Goal: Information Seeking & Learning: Learn about a topic

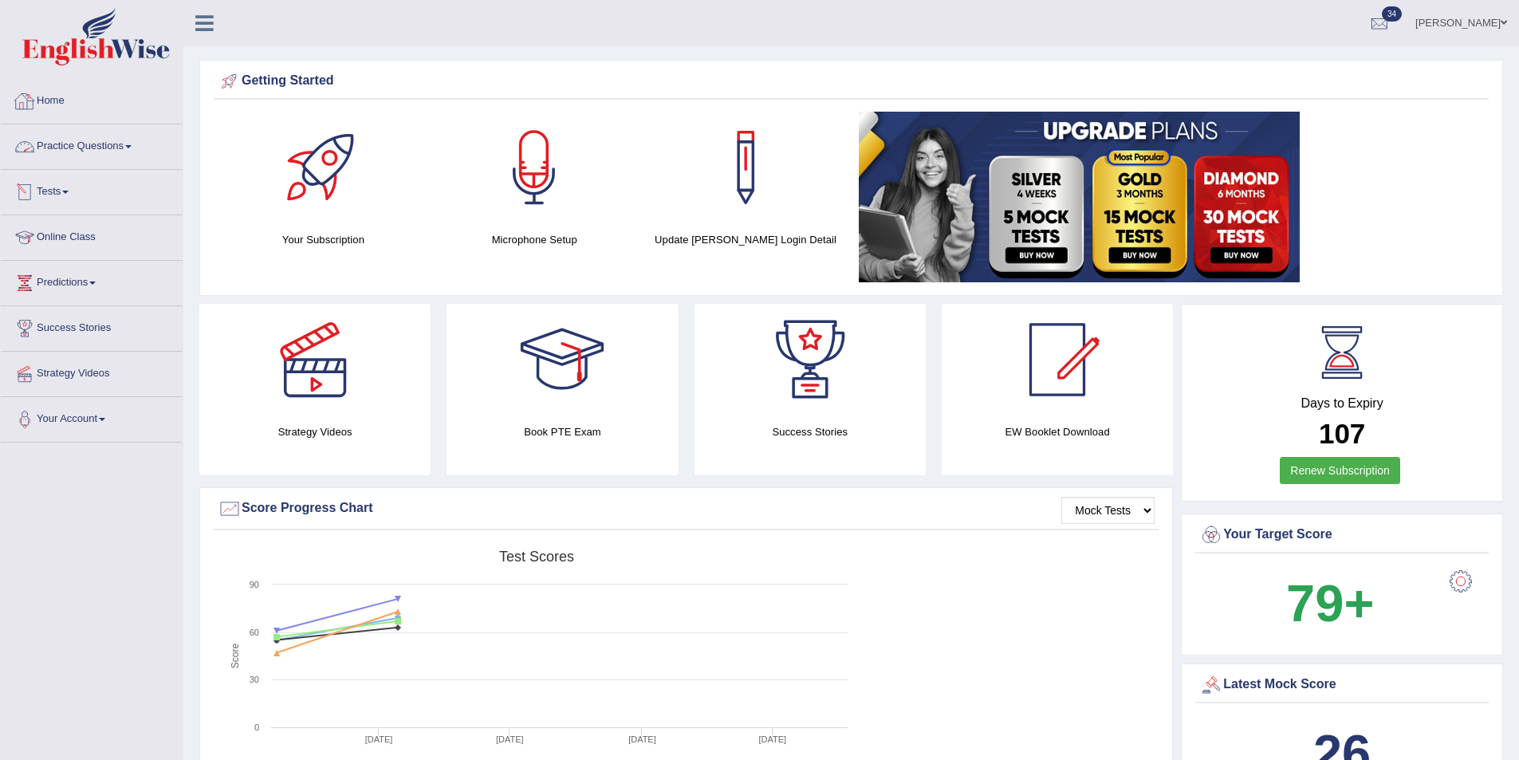
click at [70, 146] on link "Practice Questions" at bounding box center [92, 144] width 182 height 40
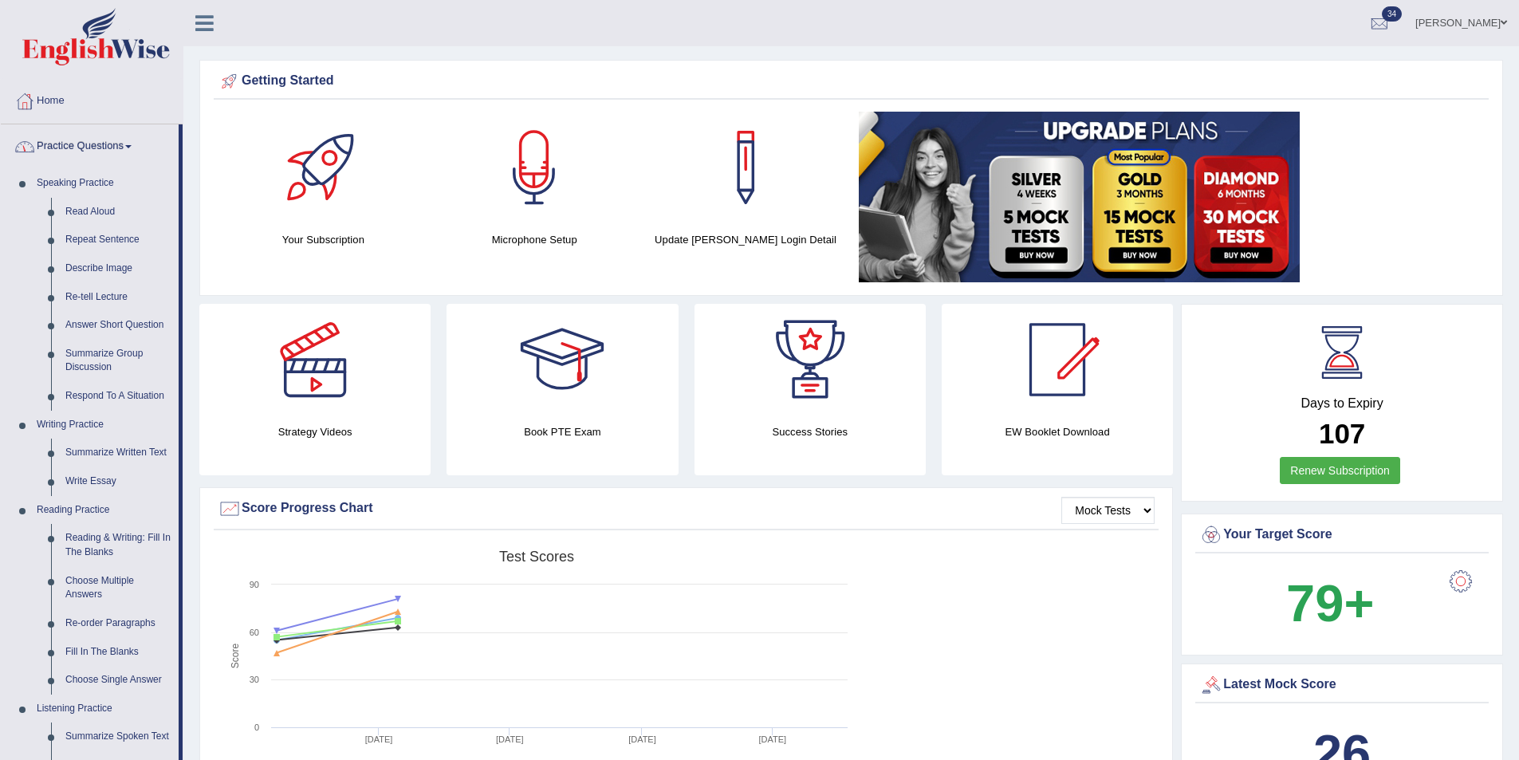
click at [70, 146] on link "Practice Questions" at bounding box center [90, 144] width 178 height 40
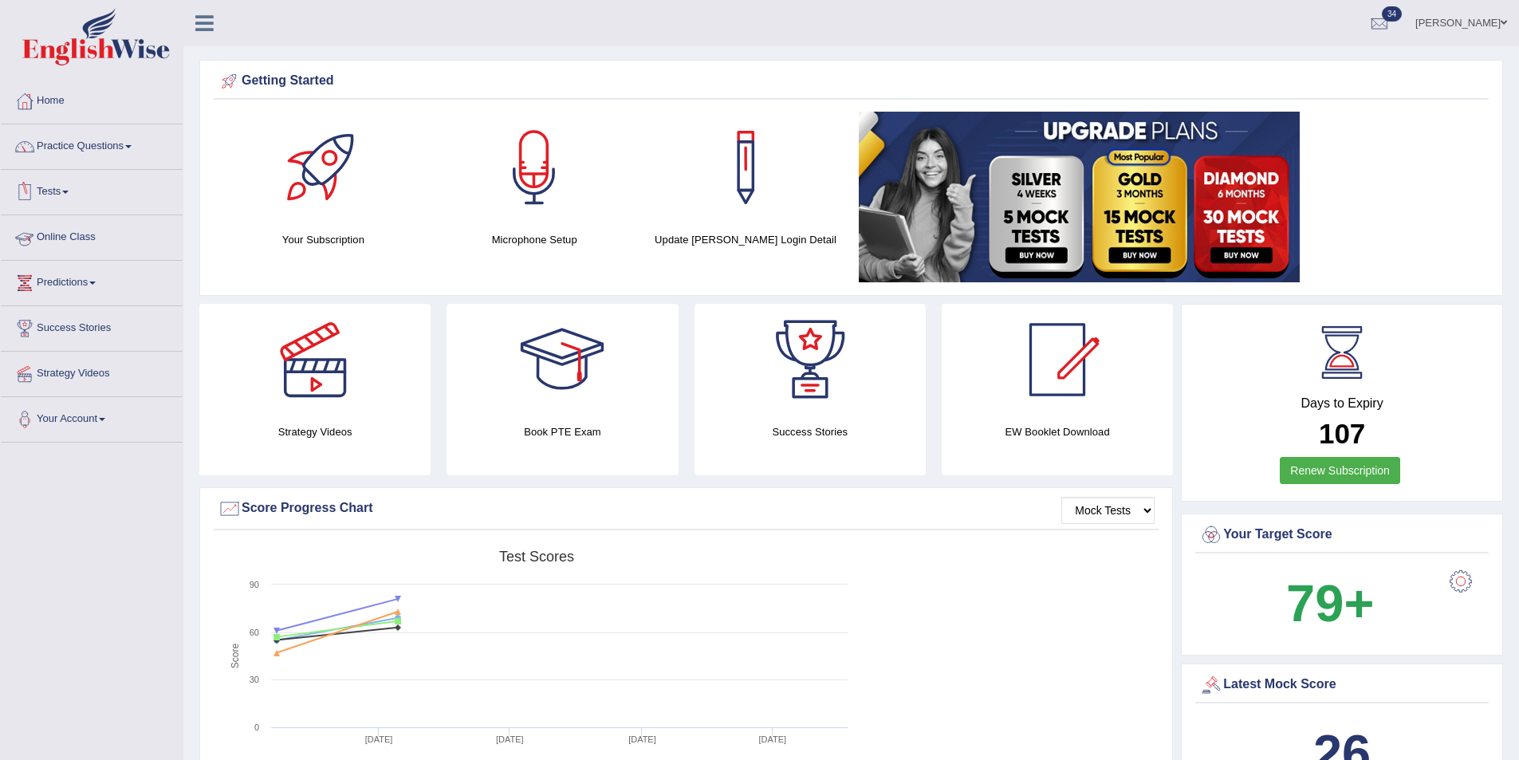
click at [67, 236] on link "Online Class" at bounding box center [92, 235] width 182 height 40
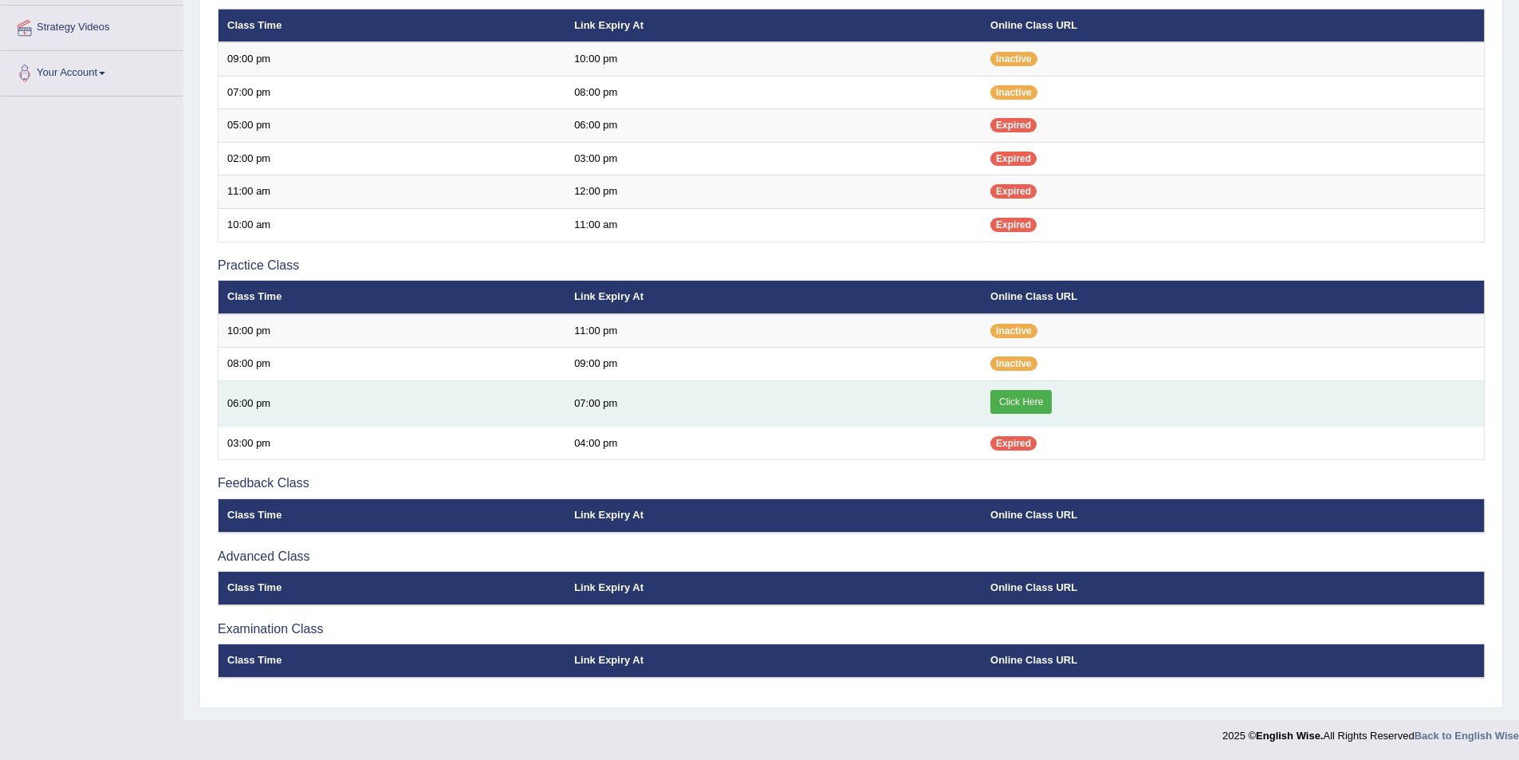
click at [1041, 399] on link "Click Here" at bounding box center [1020, 402] width 61 height 24
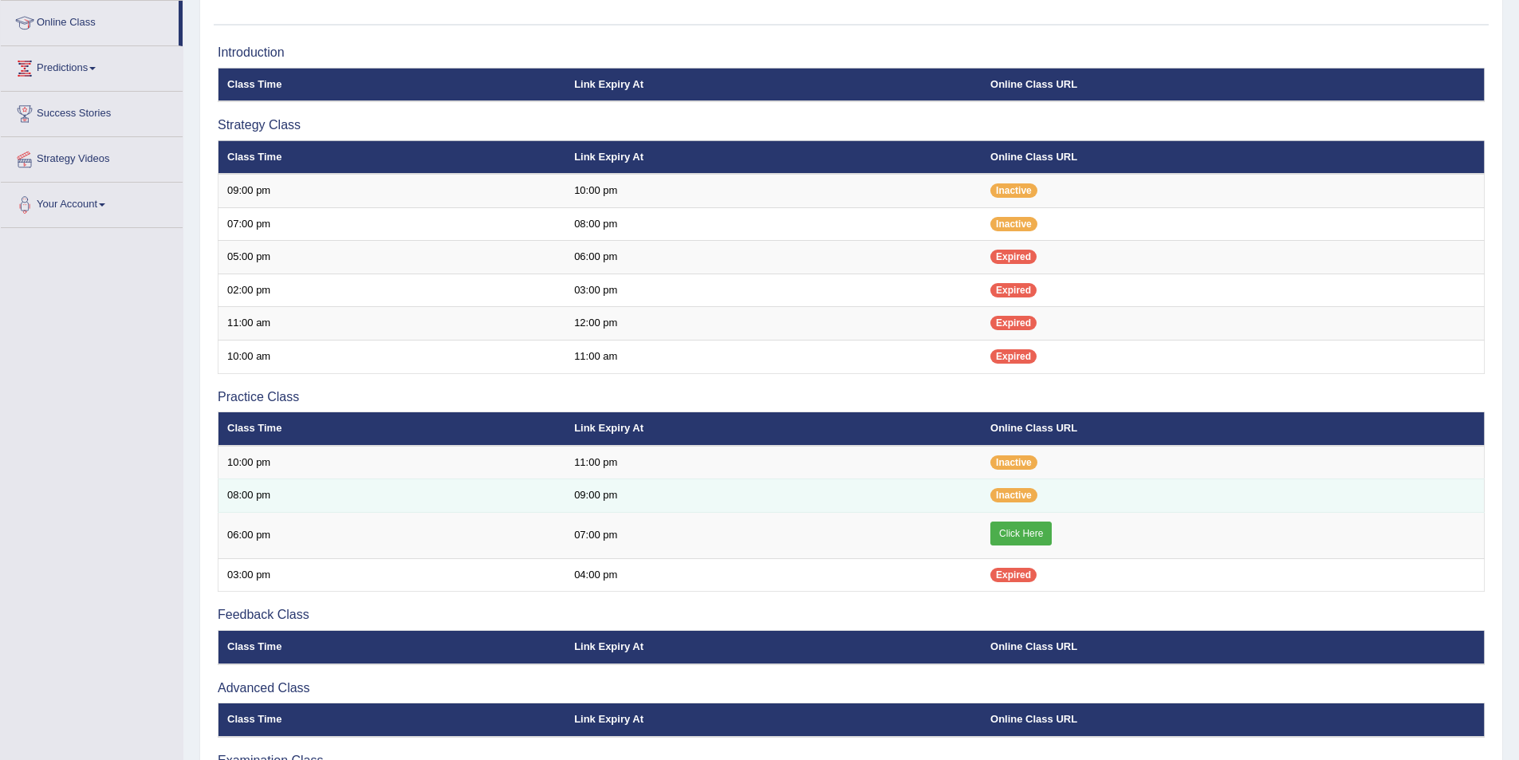
scroll to position [187, 0]
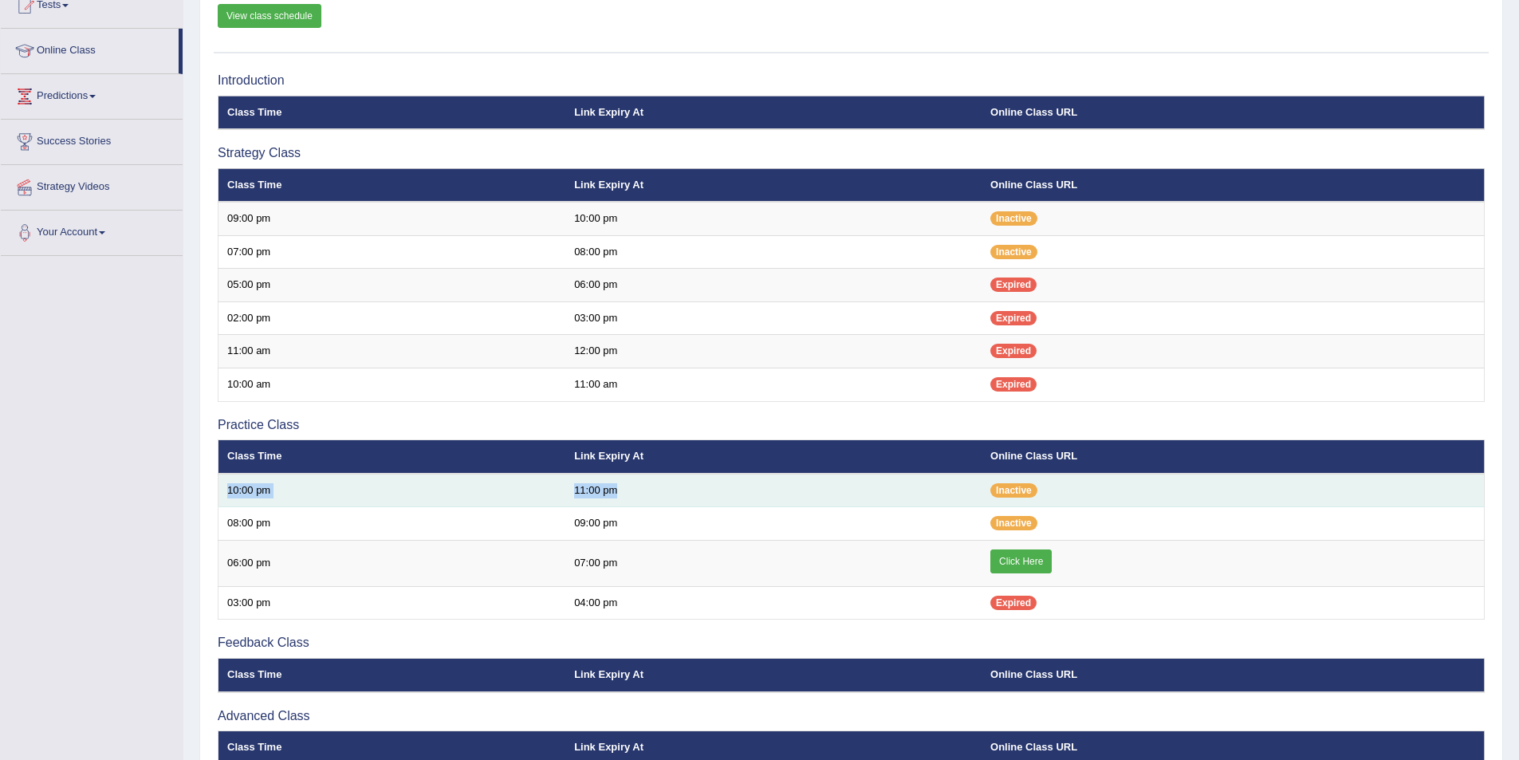
drag, startPoint x: 228, startPoint y: 486, endPoint x: 622, endPoint y: 486, distance: 393.9
click at [622, 486] on tr "10:00 pm 11:00 pm Inactive" at bounding box center [851, 490] width 1266 height 33
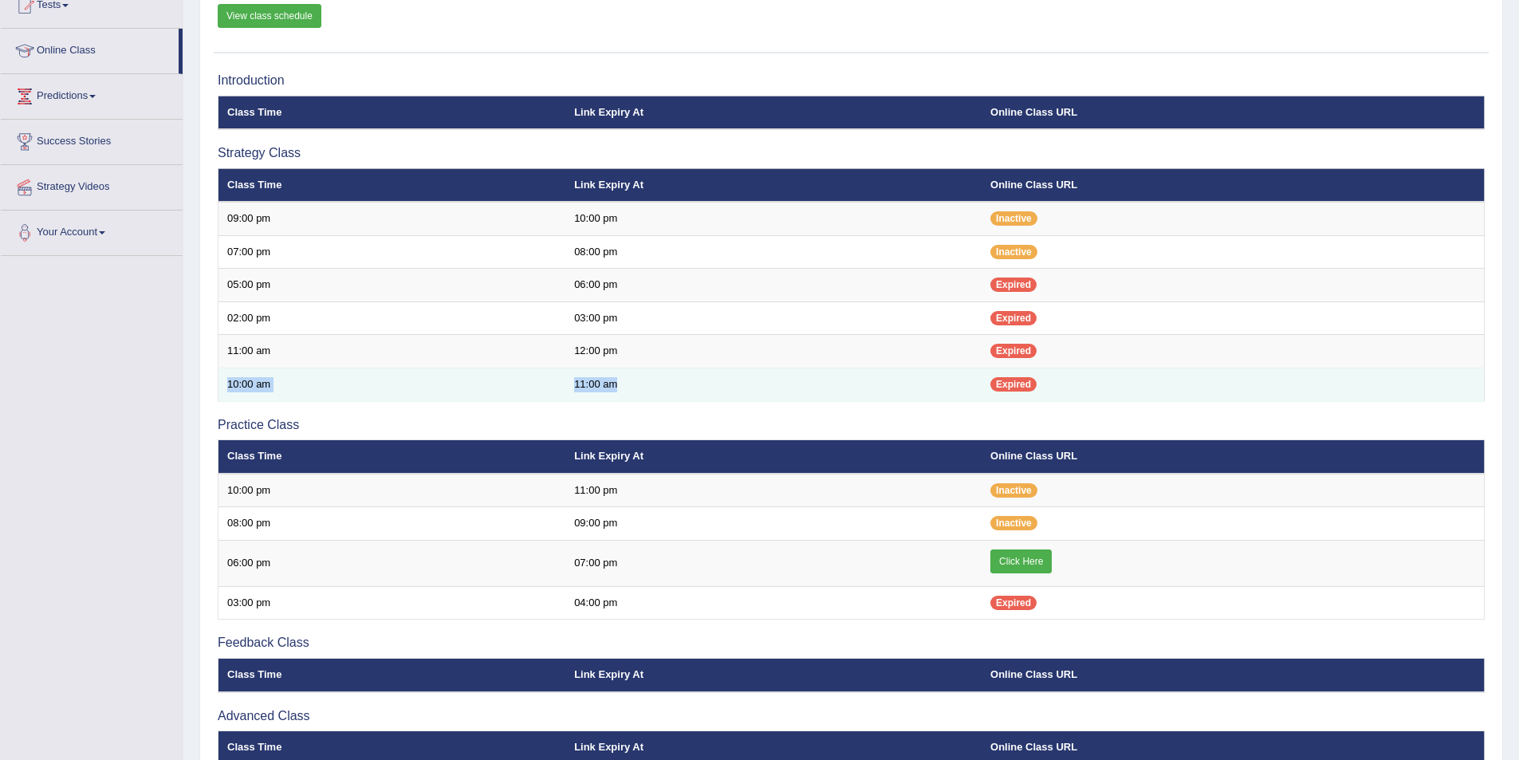
drag, startPoint x: 227, startPoint y: 382, endPoint x: 647, endPoint y: 372, distance: 419.5
click at [647, 372] on tr "10:00 am 11:00 am Expired" at bounding box center [851, 384] width 1266 height 33
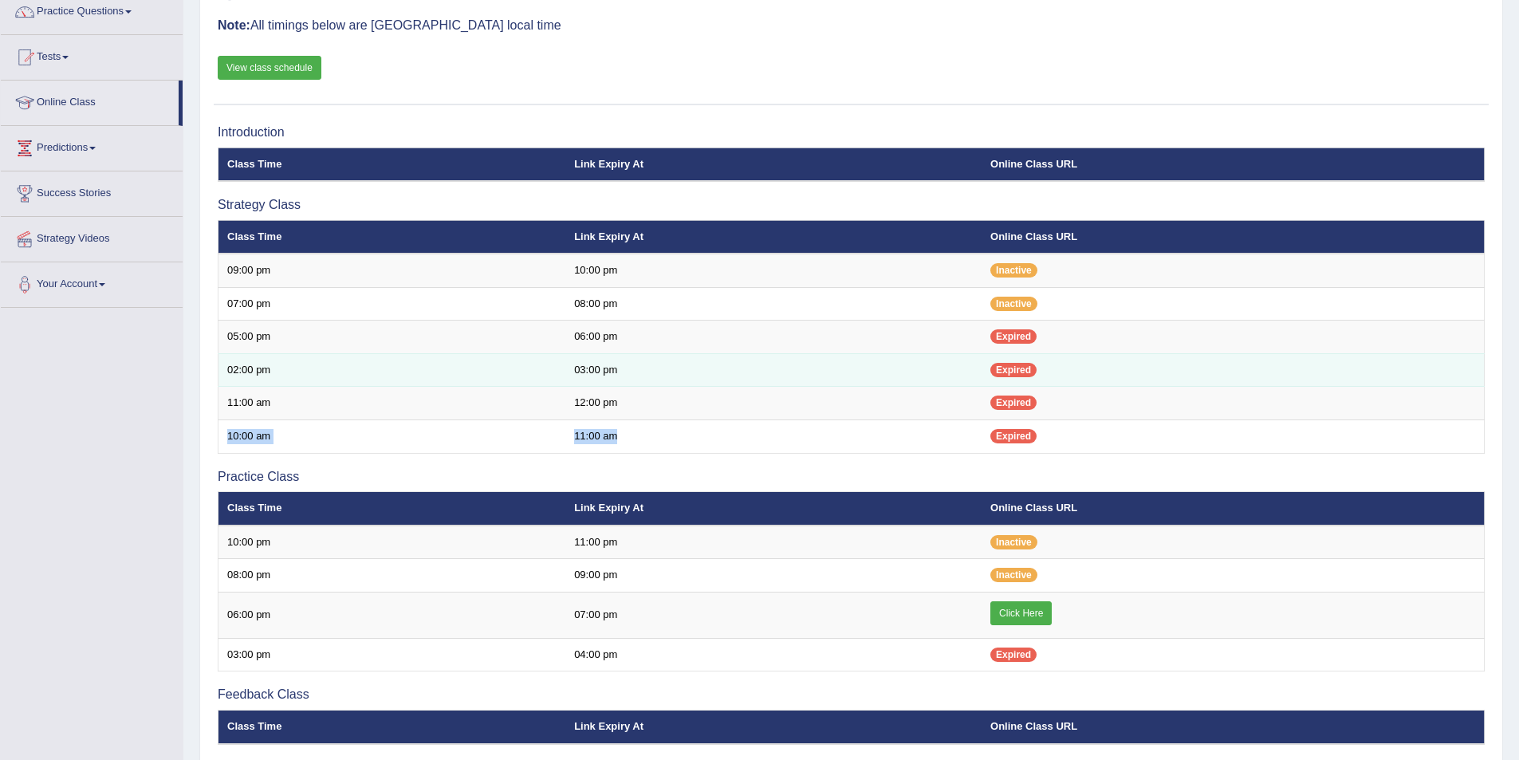
scroll to position [107, 0]
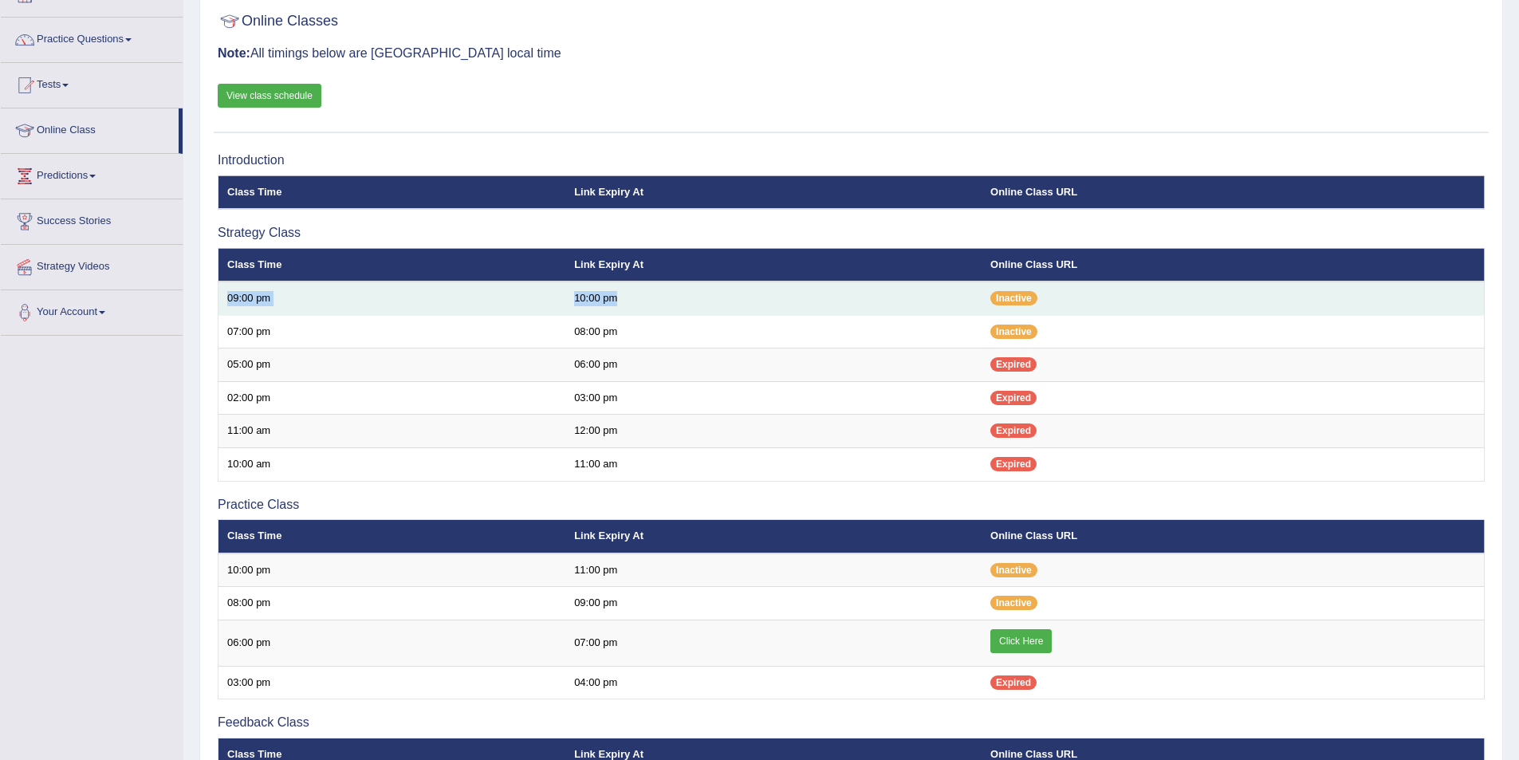
drag, startPoint x: 228, startPoint y: 298, endPoint x: 624, endPoint y: 297, distance: 395.5
click at [624, 297] on tr "09:00 pm 10:00 pm Inactive" at bounding box center [851, 297] width 1266 height 33
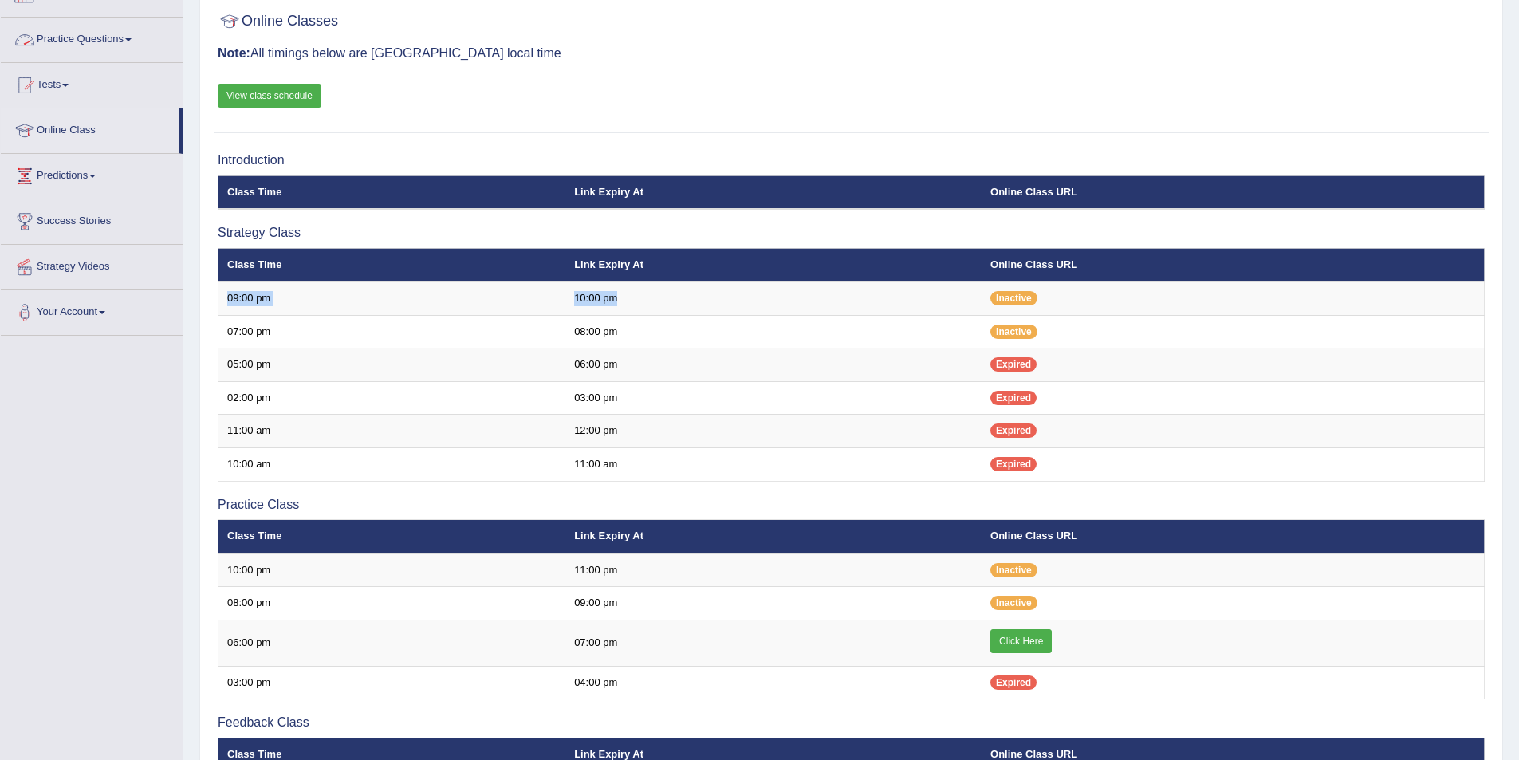
click at [246, 89] on link "View class schedule" at bounding box center [270, 96] width 104 height 24
